Goal: Find specific page/section: Find specific page/section

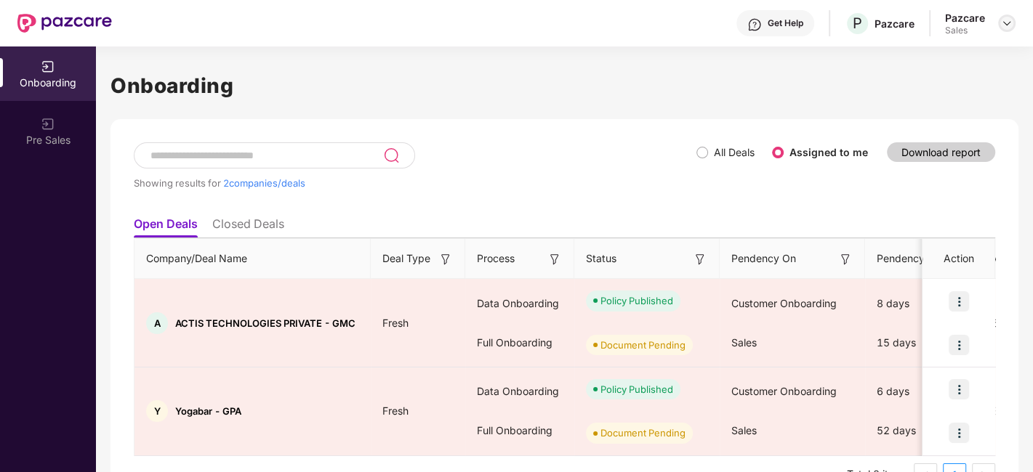
click at [1007, 23] on img at bounding box center [1007, 23] width 12 height 12
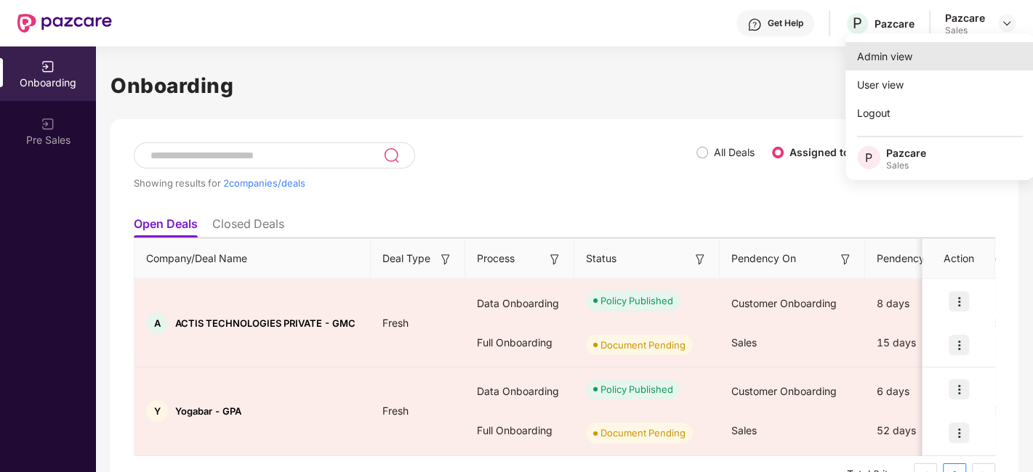
click at [881, 57] on div "Admin view" at bounding box center [939, 56] width 189 height 28
